Goal: Task Accomplishment & Management: Complete application form

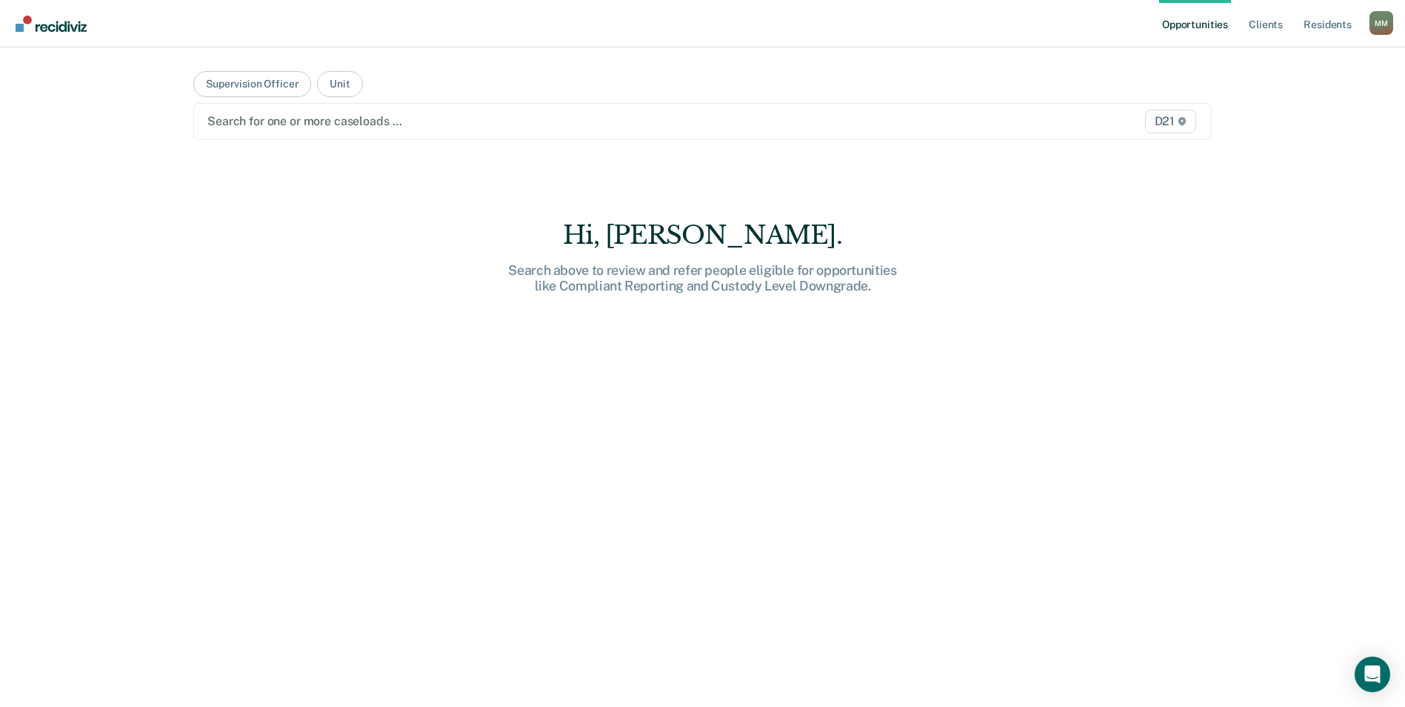
click at [1196, 23] on link "Opportunities" at bounding box center [1195, 23] width 72 height 47
click at [277, 80] on button "Supervision Officer" at bounding box center [252, 84] width 118 height 26
click at [332, 80] on button "Unit" at bounding box center [339, 84] width 45 height 26
click at [1267, 26] on link "Client s" at bounding box center [1266, 23] width 40 height 47
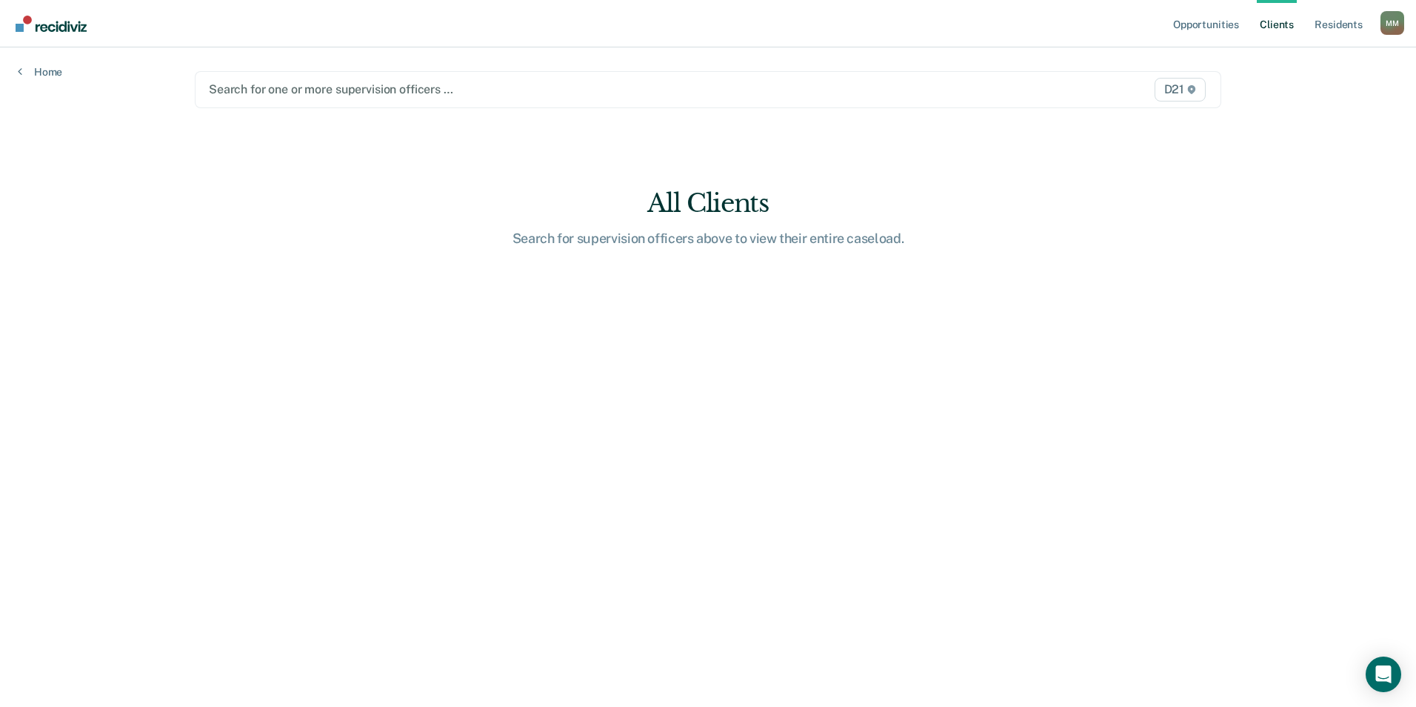
click at [1384, 24] on div "M M" at bounding box center [1392, 23] width 24 height 24
click at [1220, 175] on main "Search for one or more supervision officers … D21 All Clients Search for superv…" at bounding box center [708, 359] width 1062 height 624
click at [10, 67] on div "Home" at bounding box center [40, 62] width 80 height 31
click at [37, 74] on link "Home" at bounding box center [40, 71] width 44 height 13
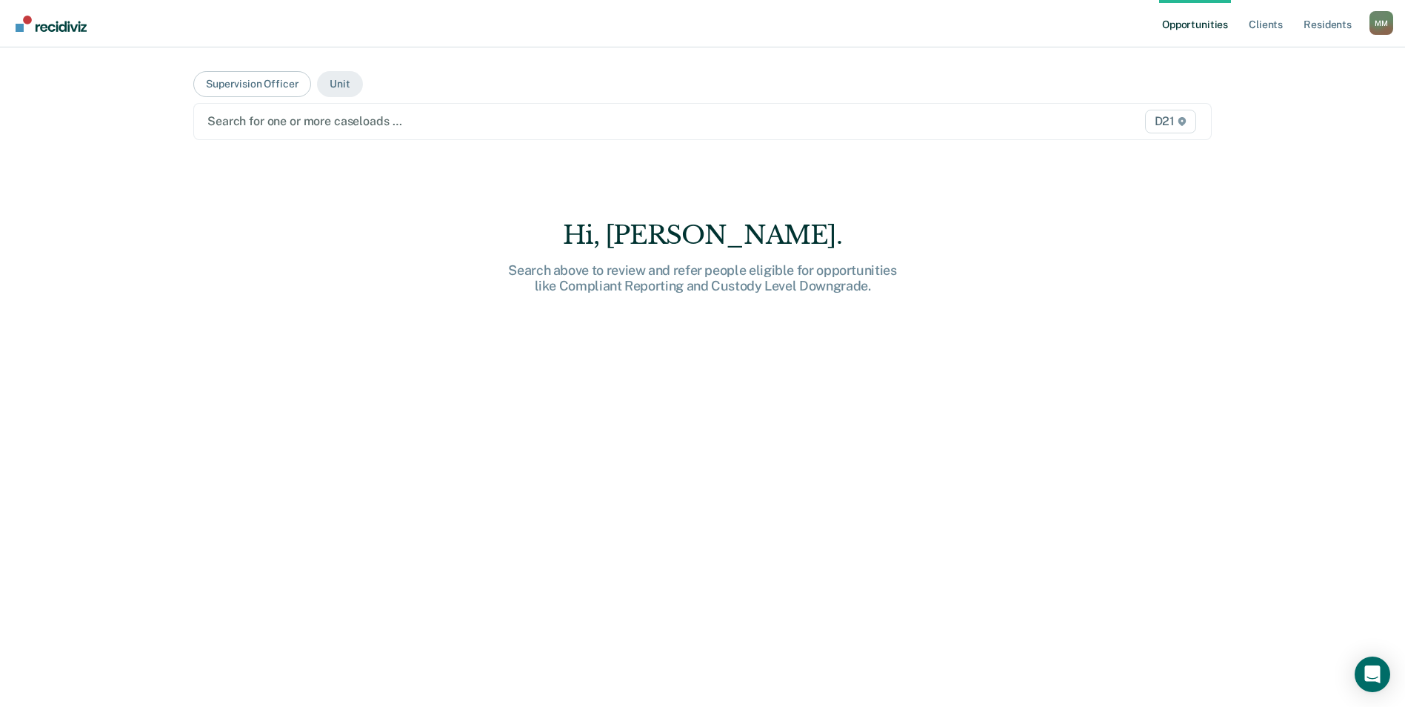
click at [50, 27] on img "Go to Recidiviz Home" at bounding box center [51, 24] width 71 height 16
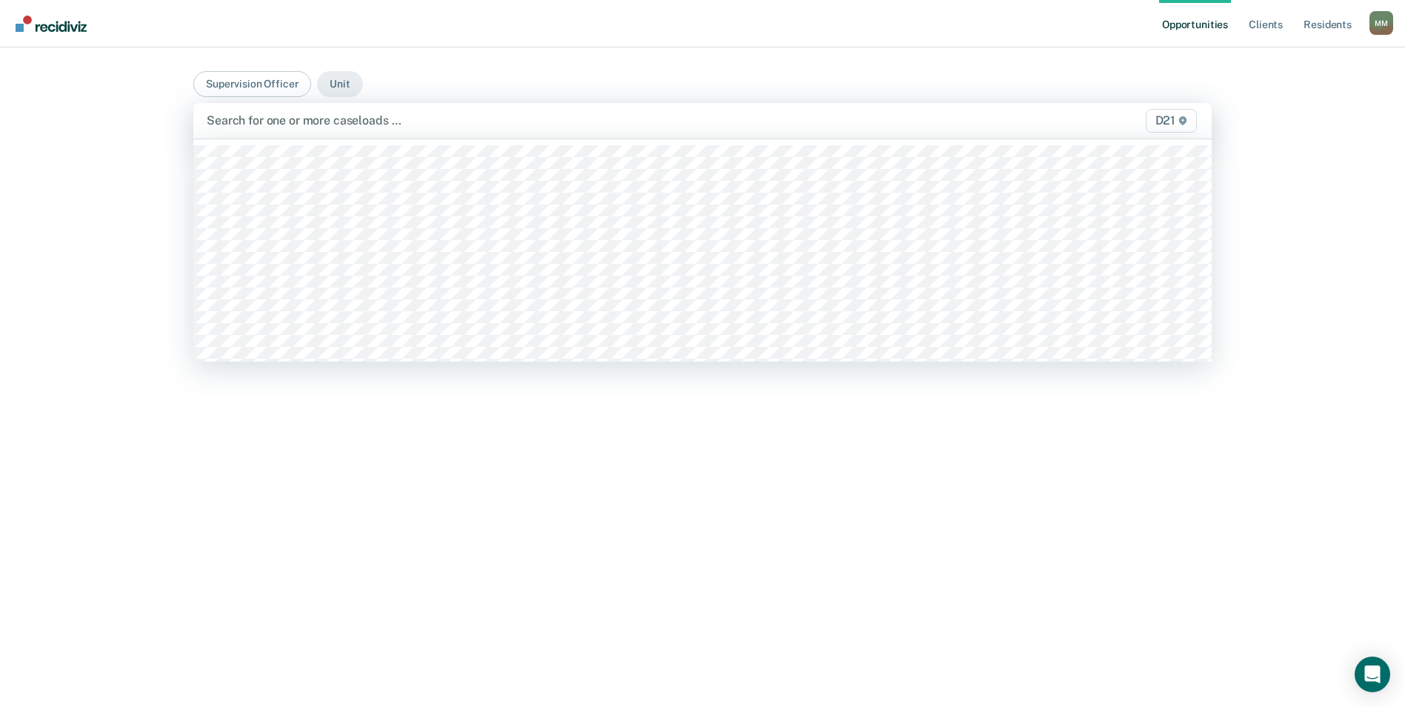
click at [1162, 124] on span "D21" at bounding box center [1171, 121] width 51 height 24
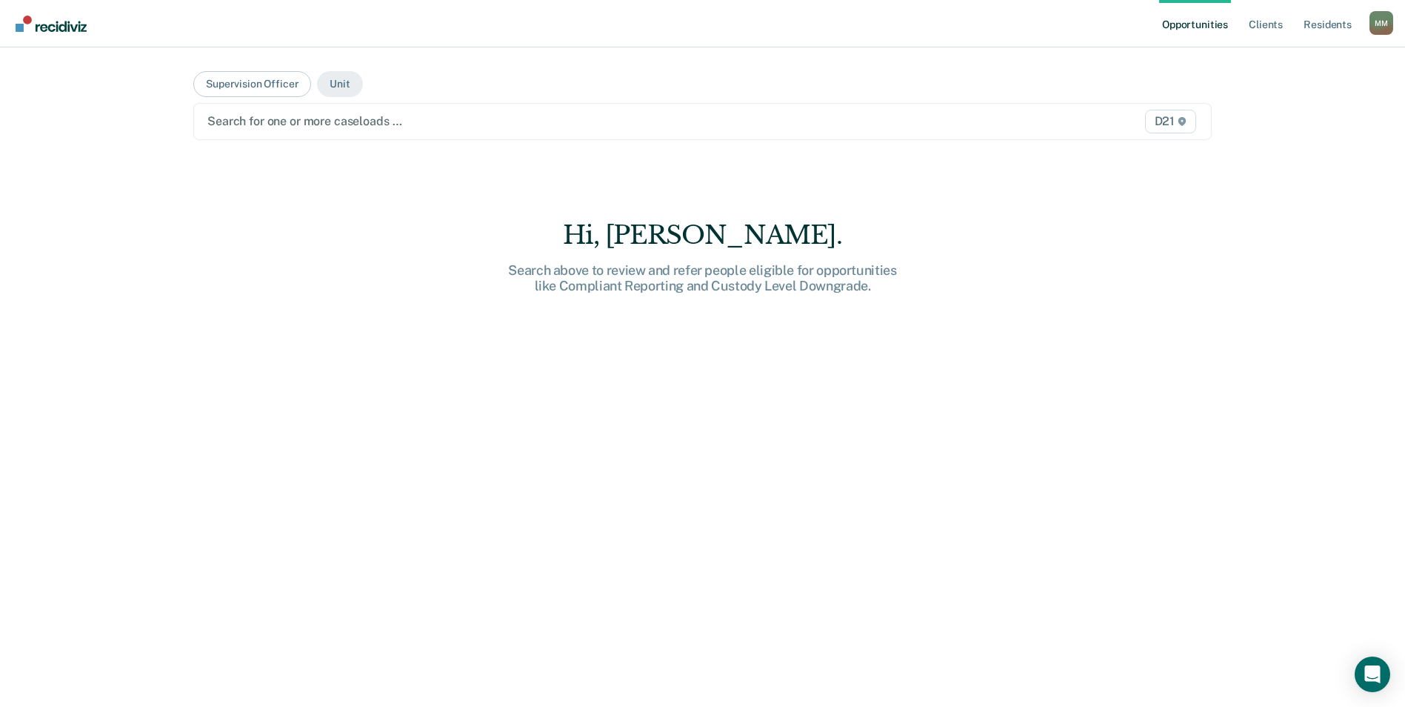
click at [1162, 124] on span "D21" at bounding box center [1170, 122] width 51 height 24
click at [1201, 27] on link "Opportunities" at bounding box center [1195, 23] width 72 height 47
click at [1188, 15] on link "Opportunities" at bounding box center [1195, 23] width 72 height 47
click at [1187, 19] on link "Opportunities" at bounding box center [1195, 23] width 72 height 47
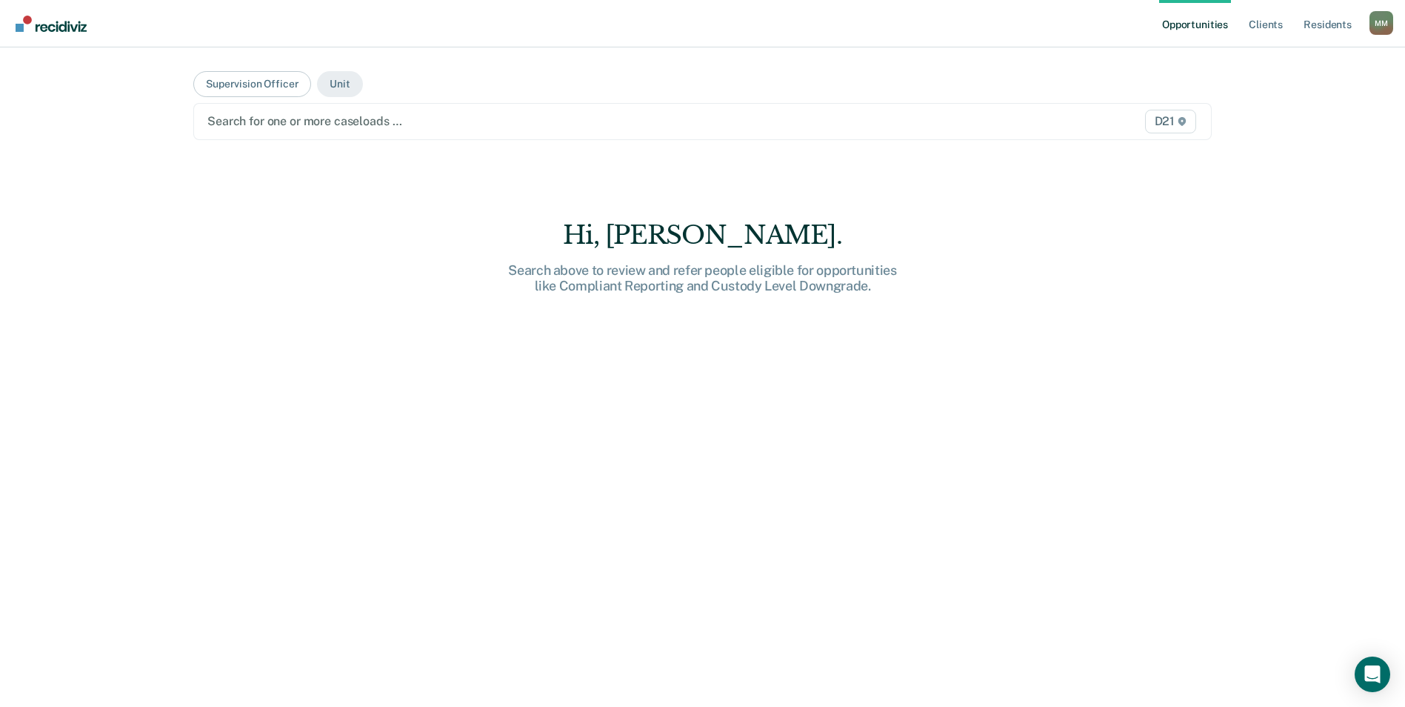
click at [1372, 22] on div "M M" at bounding box center [1381, 23] width 24 height 24
click at [1300, 61] on link "Profile" at bounding box center [1321, 60] width 119 height 13
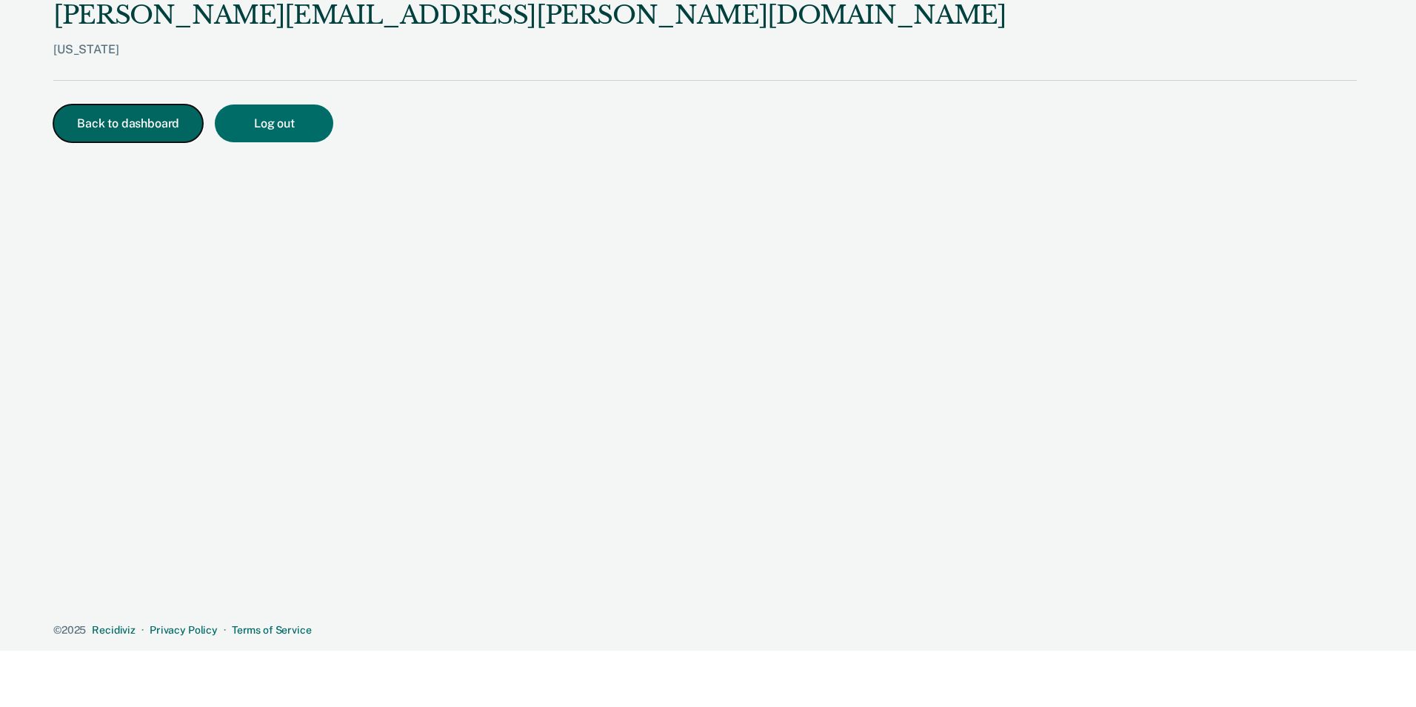
click at [82, 115] on button "Back to dashboard" at bounding box center [128, 123] width 150 height 38
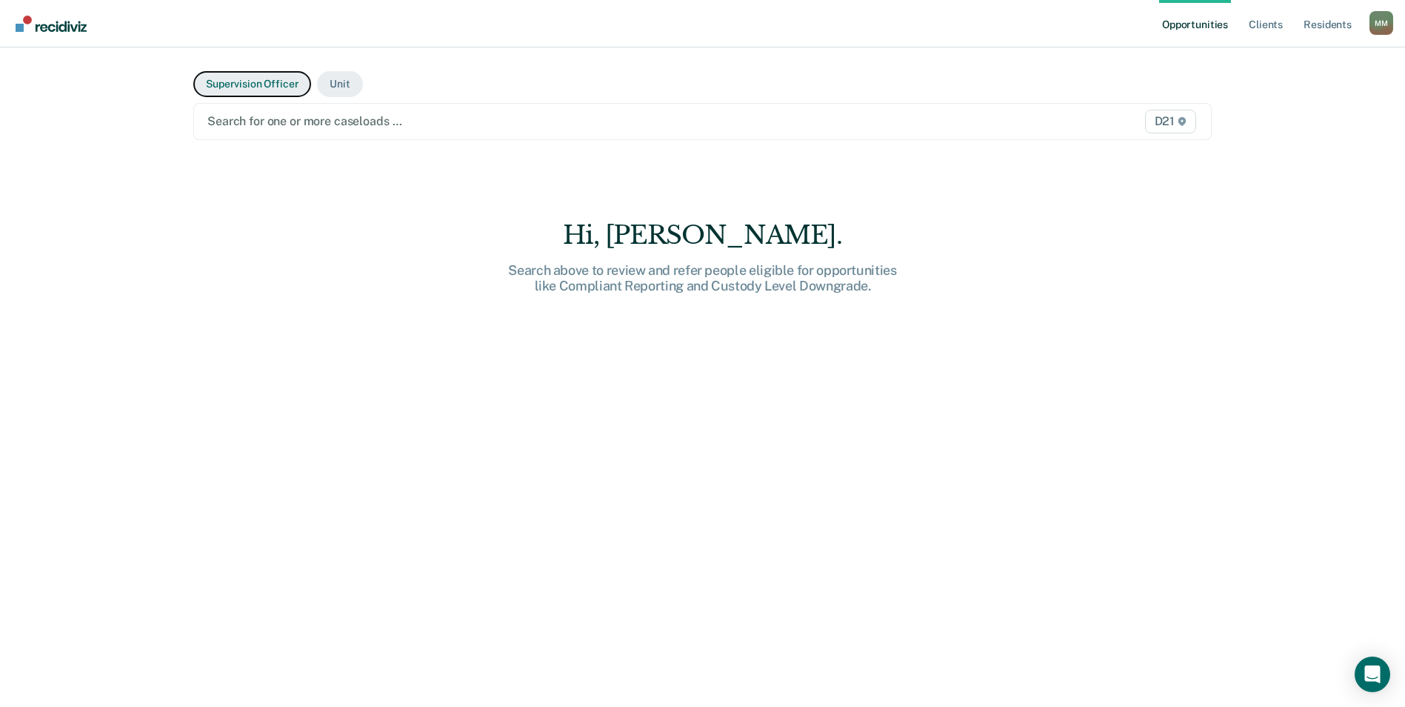
click at [283, 87] on button "Supervision Officer" at bounding box center [252, 84] width 118 height 26
click at [1274, 29] on link "Client s" at bounding box center [1266, 23] width 40 height 47
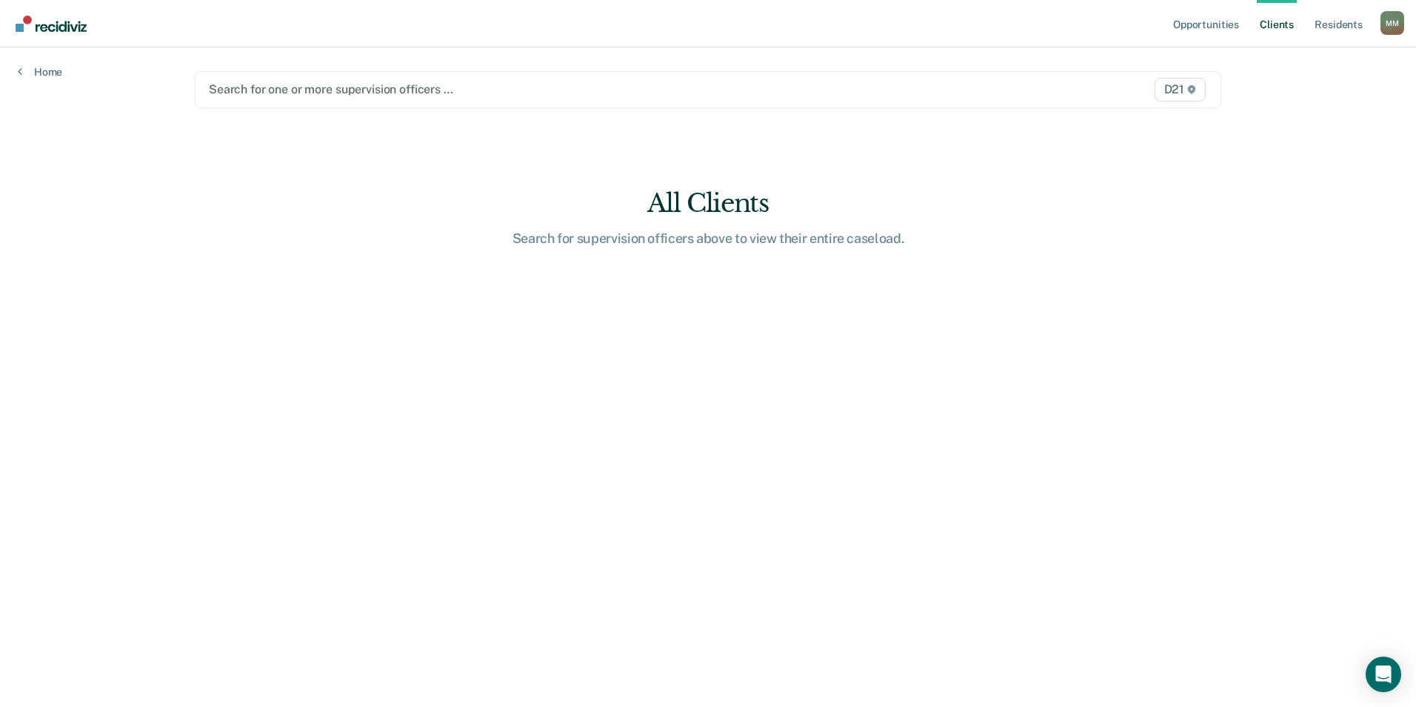
click at [761, 94] on div at bounding box center [558, 89] width 698 height 17
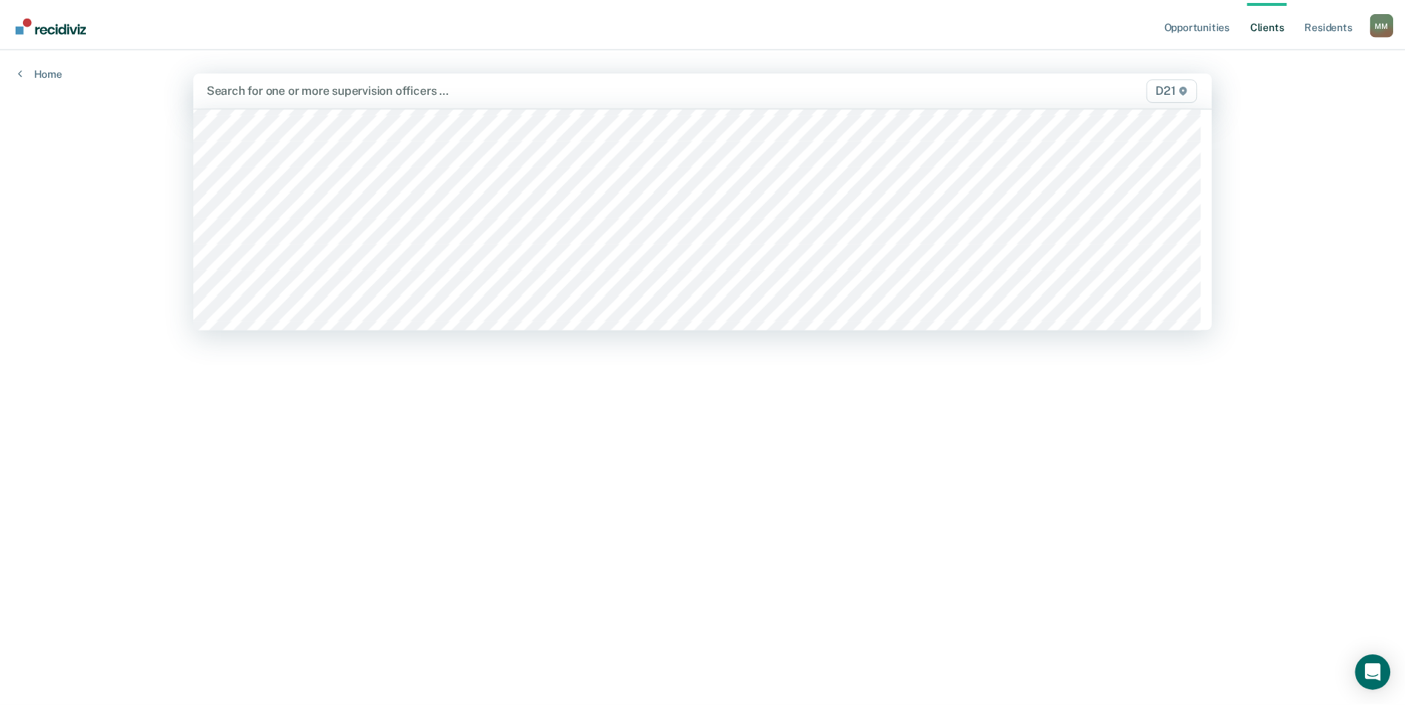
scroll to position [444, 0]
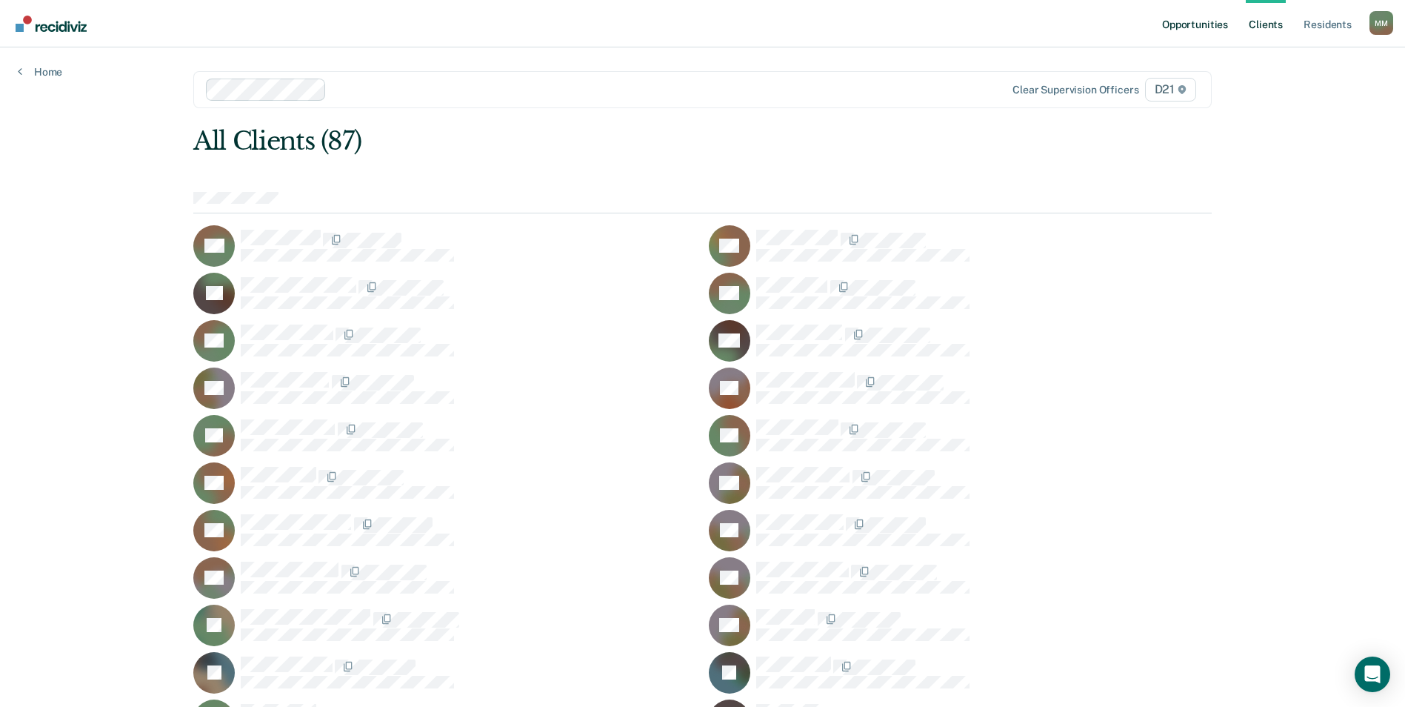
click at [1199, 26] on link "Opportunities" at bounding box center [1195, 23] width 72 height 47
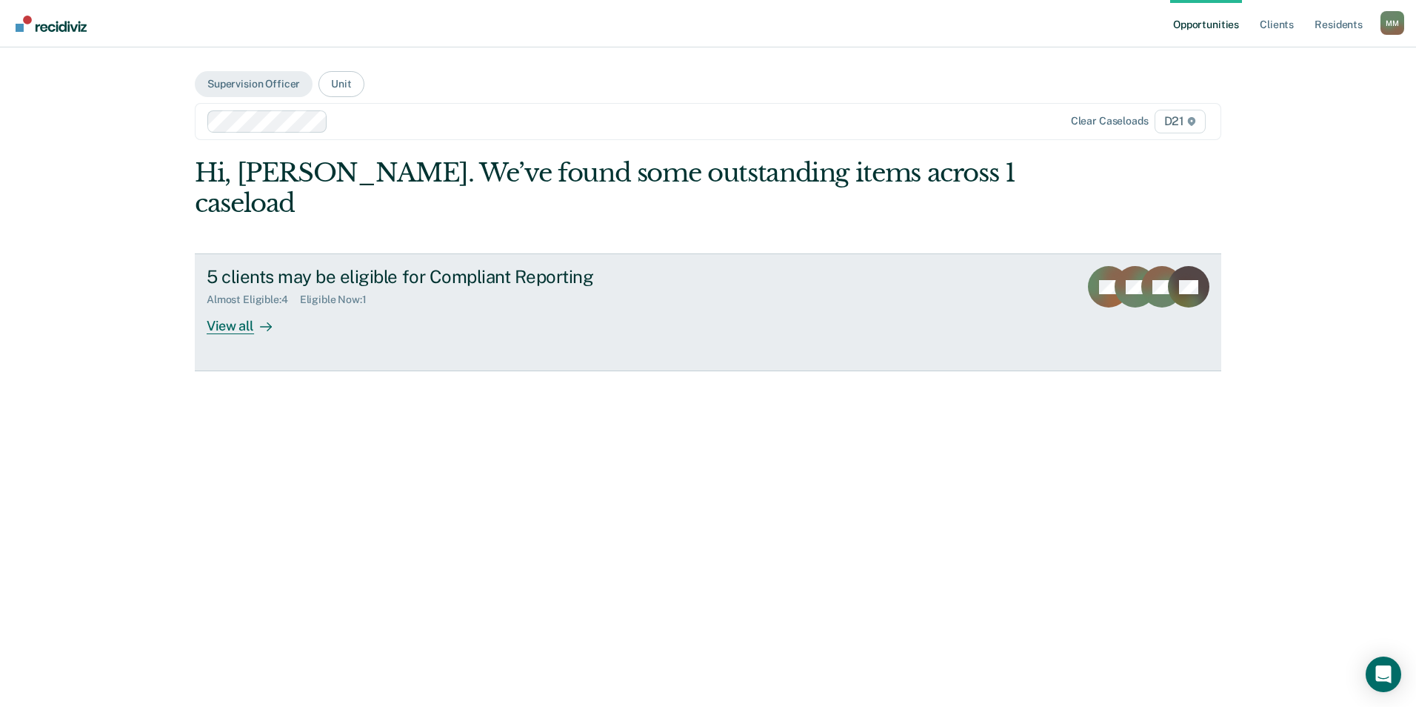
click at [237, 306] on div "View all" at bounding box center [248, 320] width 83 height 29
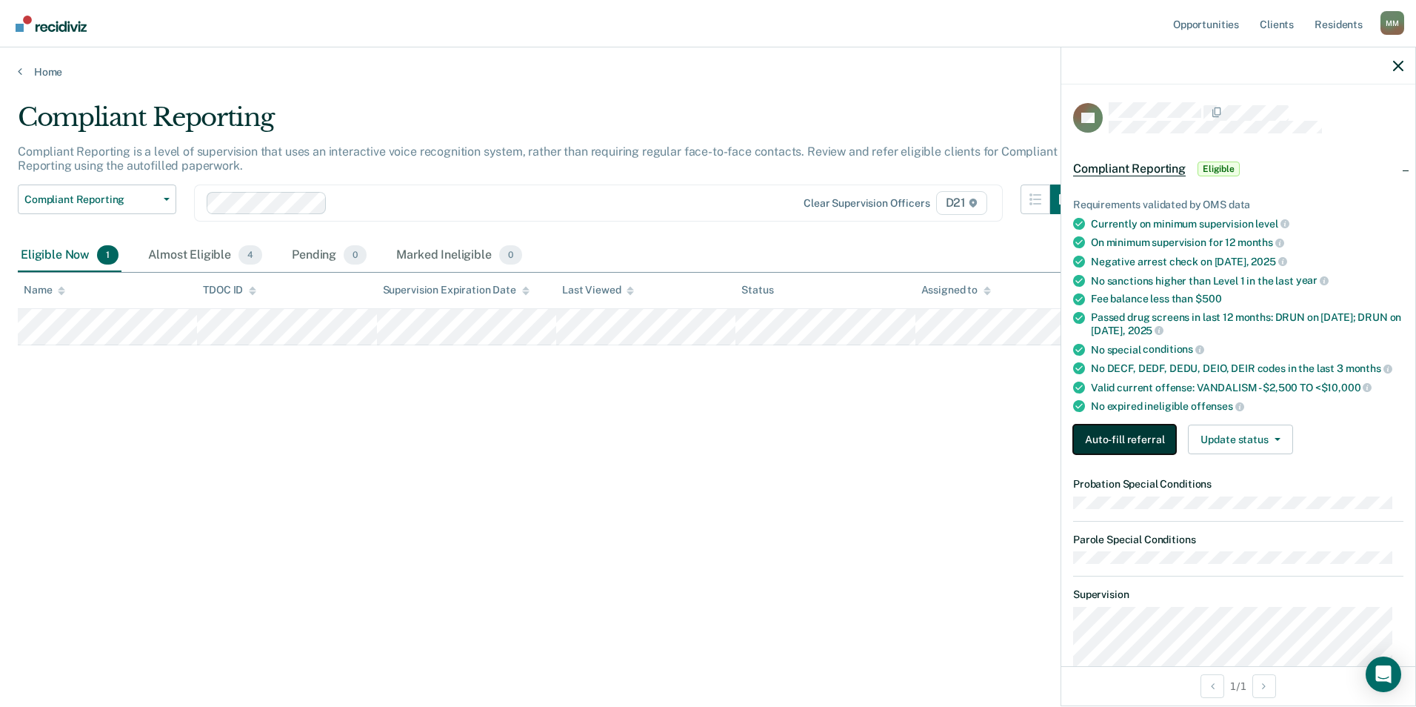
click at [1117, 433] on button "Auto-fill referral" at bounding box center [1124, 439] width 103 height 30
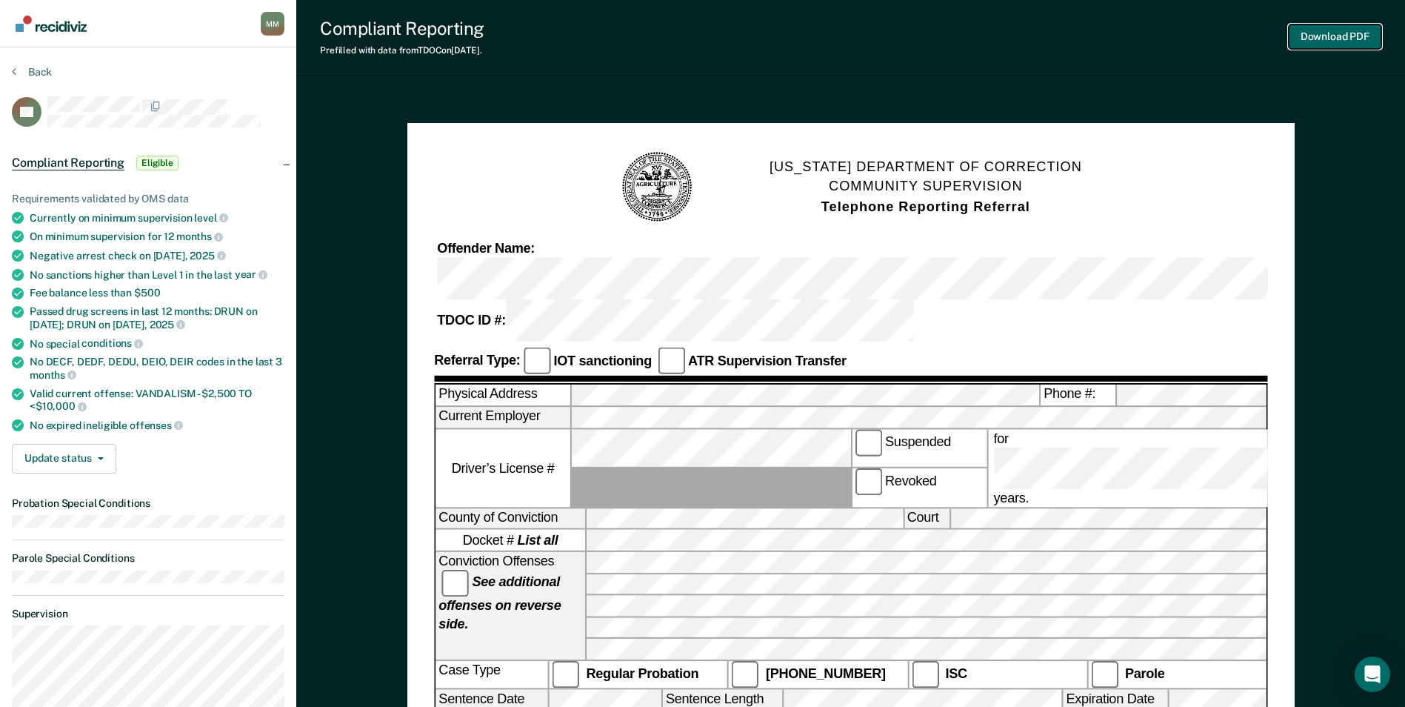
click at [1323, 36] on button "Download PDF" at bounding box center [1335, 36] width 93 height 24
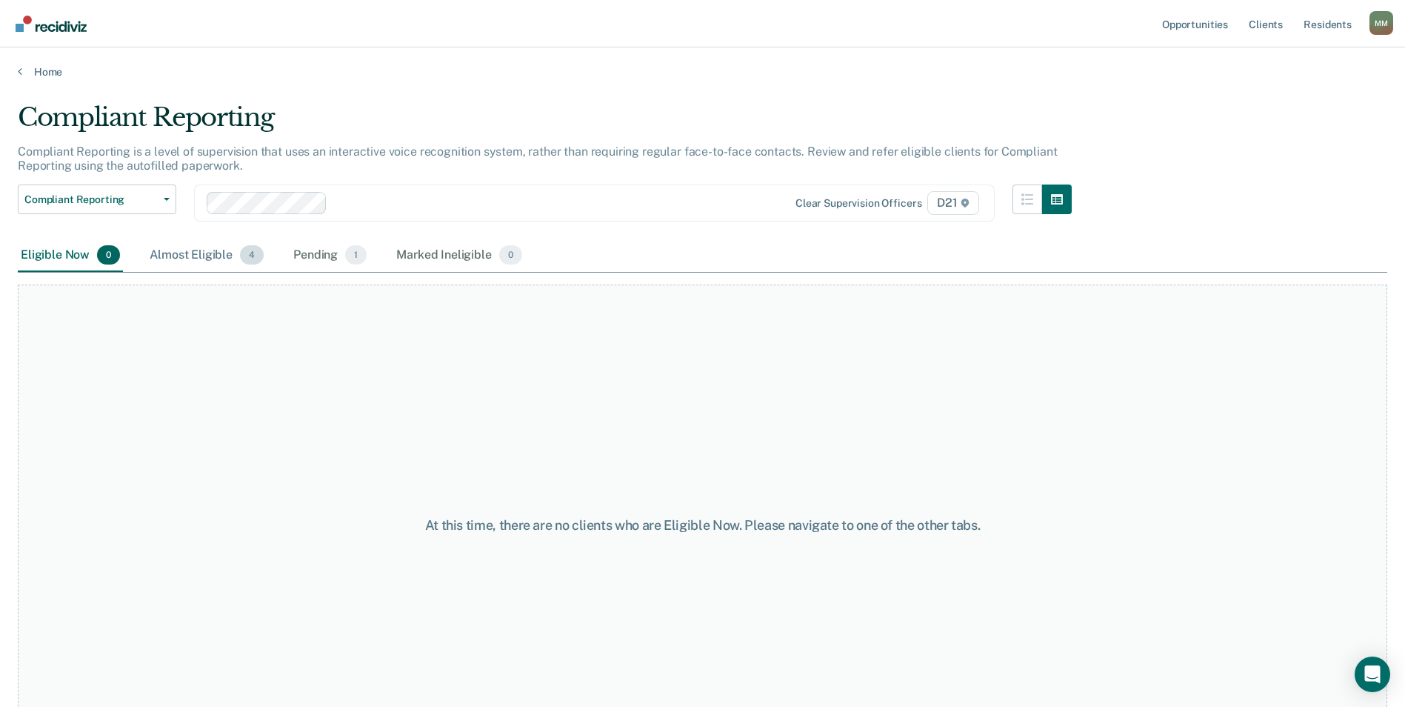
click at [249, 256] on span "4" at bounding box center [252, 254] width 24 height 19
